Goal: Find specific page/section: Find specific page/section

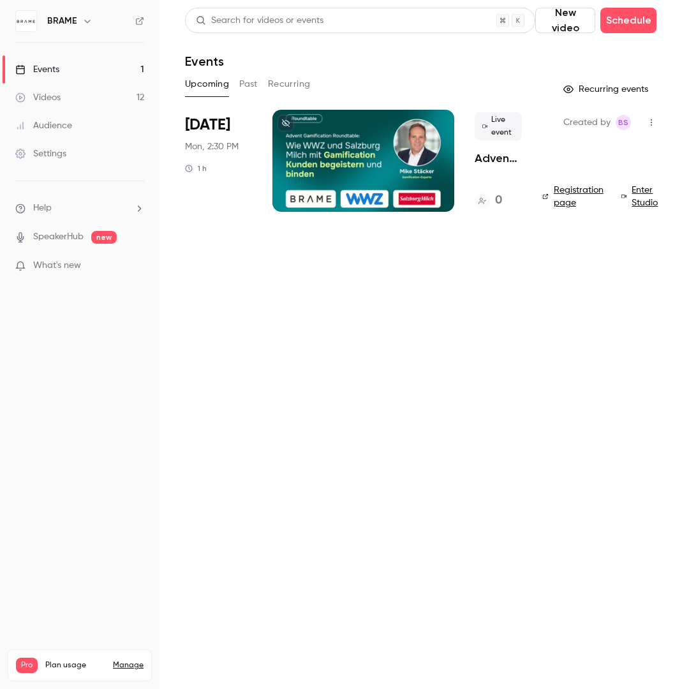
click at [442, 162] on div at bounding box center [363, 161] width 182 height 102
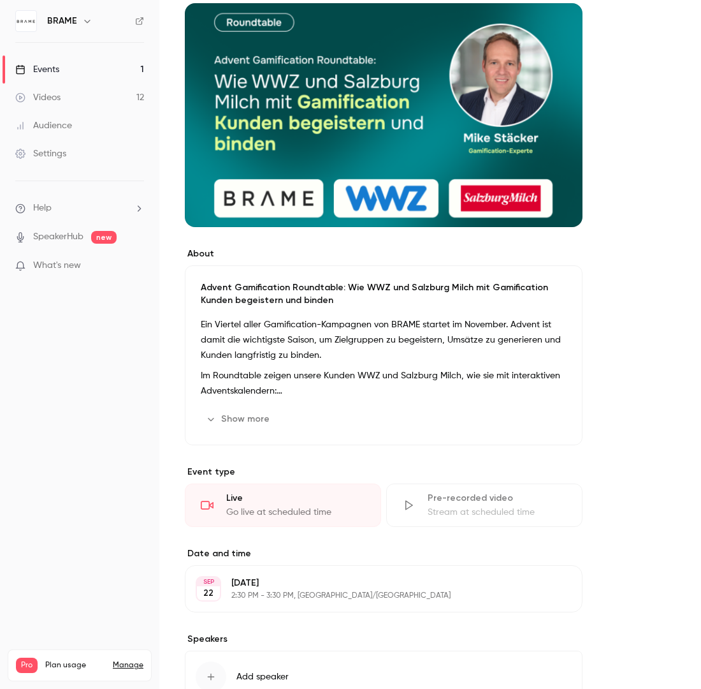
scroll to position [157, 0]
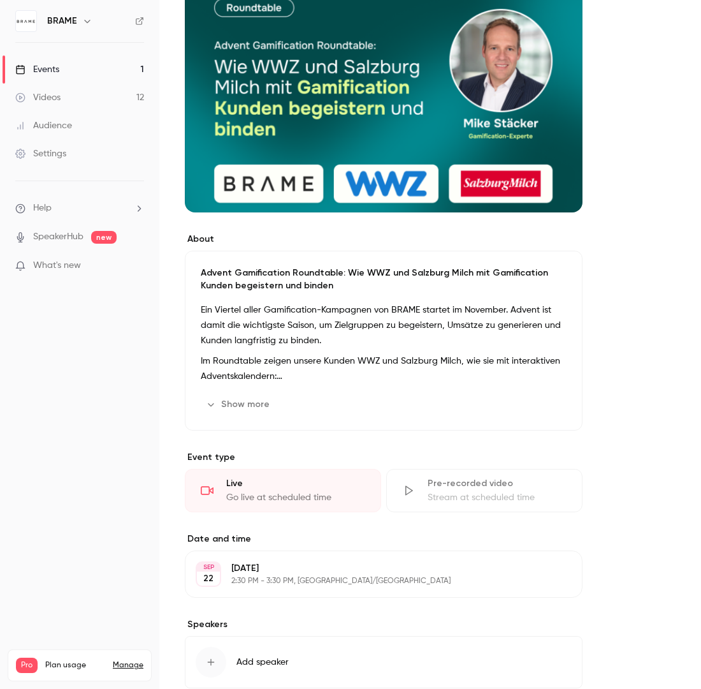
click at [251, 403] on button "Show more" at bounding box center [239, 404] width 77 height 20
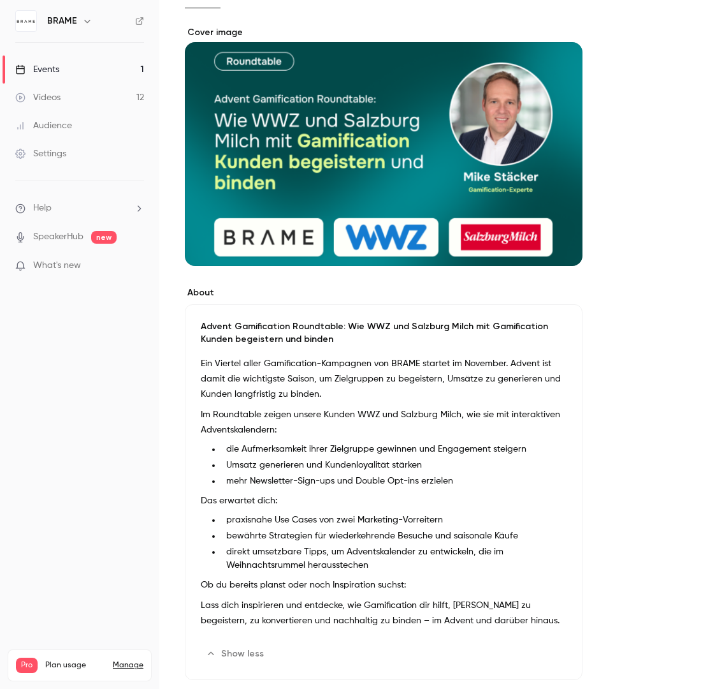
scroll to position [106, 0]
